Goal: Find specific page/section: Find specific page/section

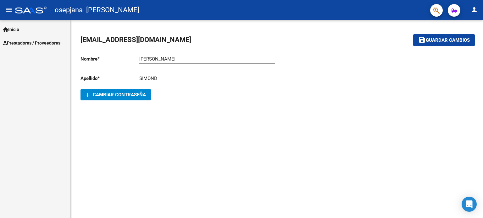
click at [13, 10] on button "menu" at bounding box center [9, 10] width 13 height 13
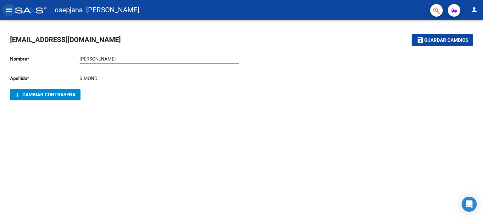
click at [9, 11] on mat-icon "menu" at bounding box center [9, 10] width 8 height 8
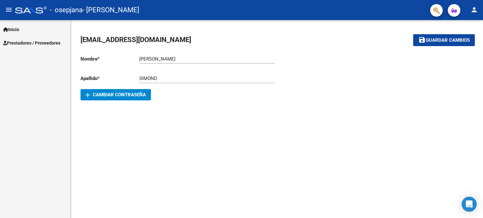
click at [22, 40] on span "Prestadores / Proveedores" at bounding box center [31, 43] width 57 height 7
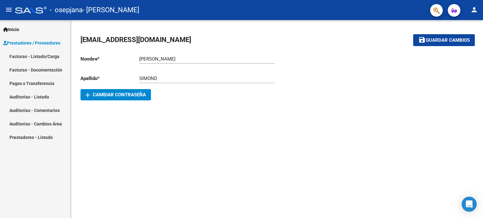
click at [30, 58] on link "Facturas - Listado/Carga" at bounding box center [35, 57] width 70 height 14
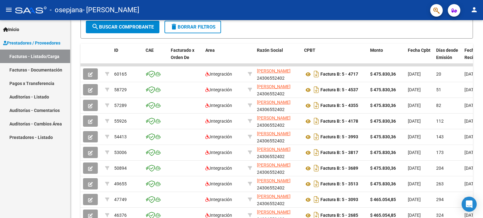
click at [51, 70] on link "Facturas - Documentación" at bounding box center [35, 70] width 70 height 14
